Goal: Task Accomplishment & Management: Complete application form

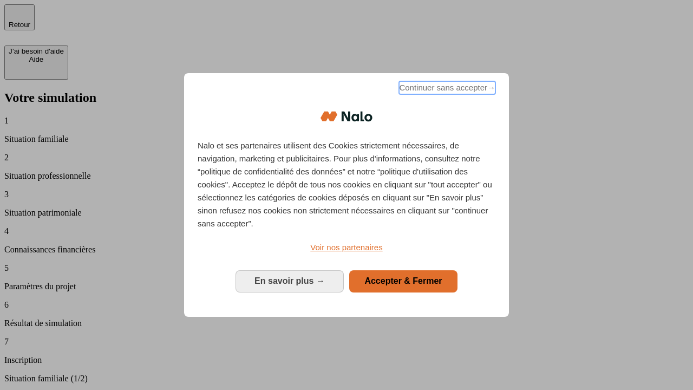
click at [446, 89] on span "Continuer sans accepter →" at bounding box center [447, 87] width 96 height 13
